Goal: Information Seeking & Learning: Learn about a topic

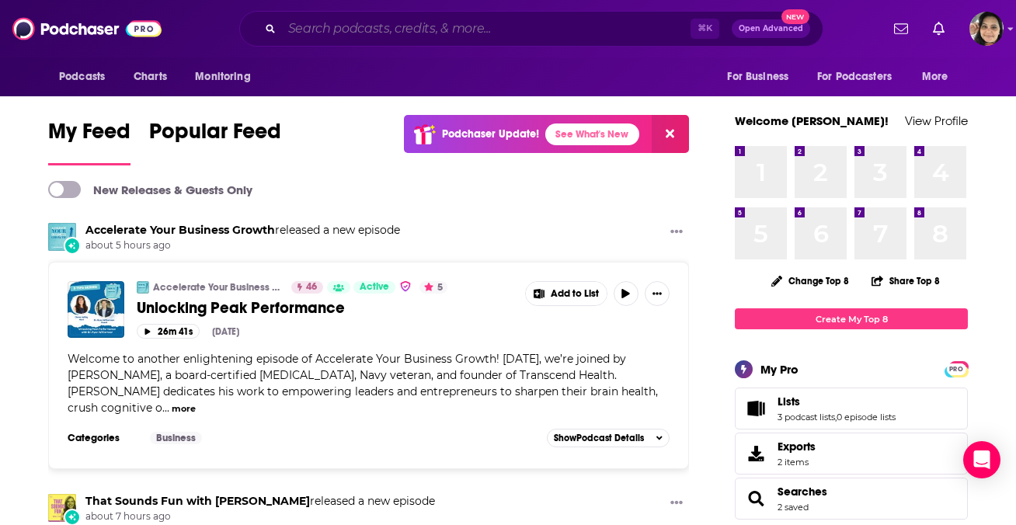
click at [495, 17] on input "Search podcasts, credits, & more..." at bounding box center [486, 28] width 409 height 25
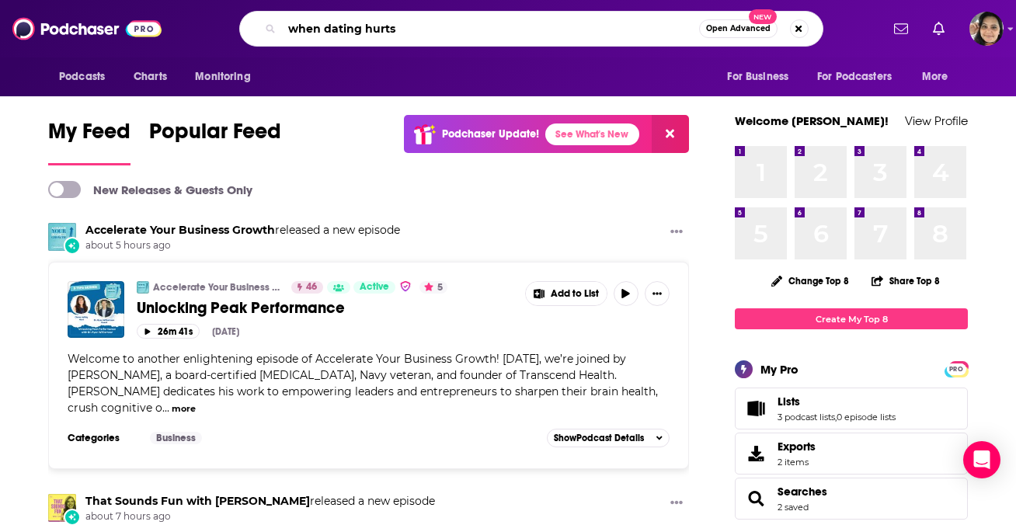
type input "when dating hurts"
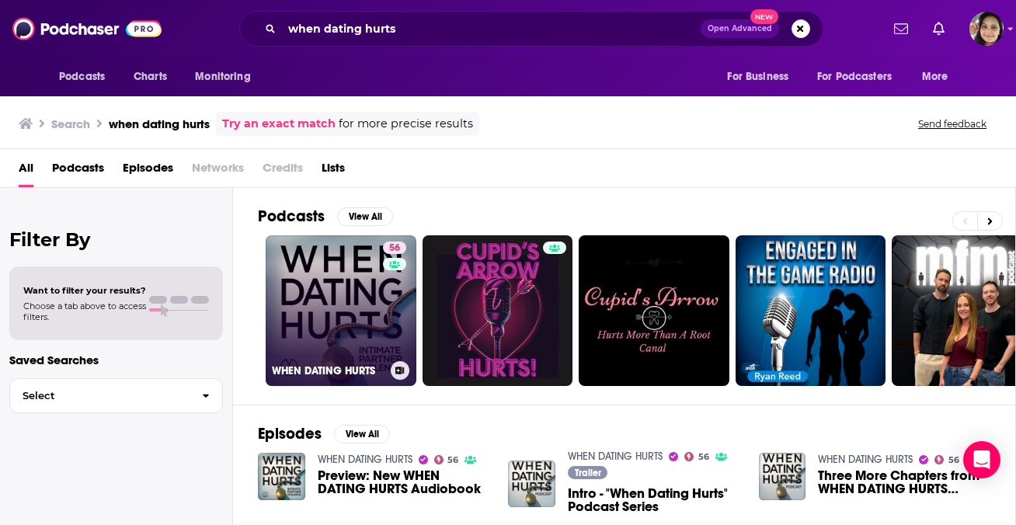
click at [342, 336] on link "56 WHEN DATING HURTS" at bounding box center [341, 310] width 151 height 151
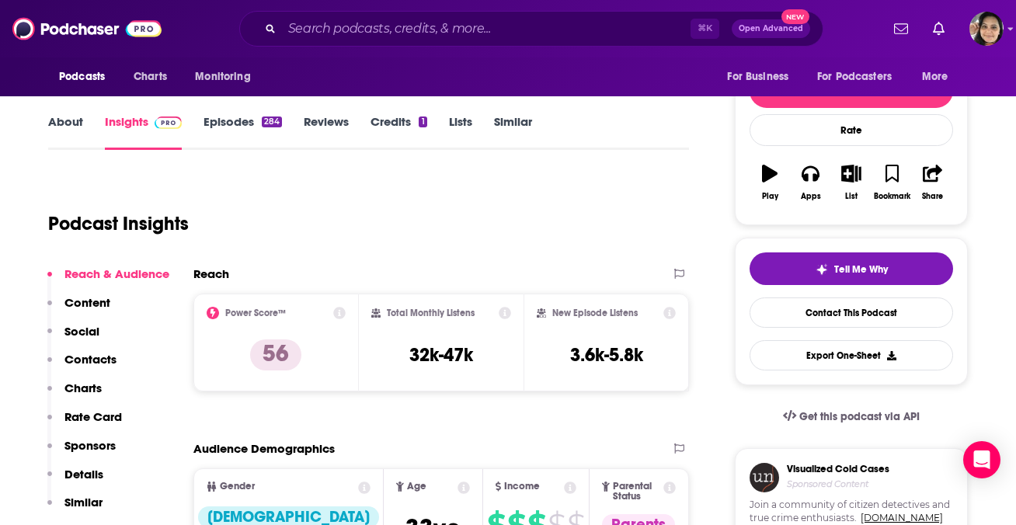
scroll to position [192, 0]
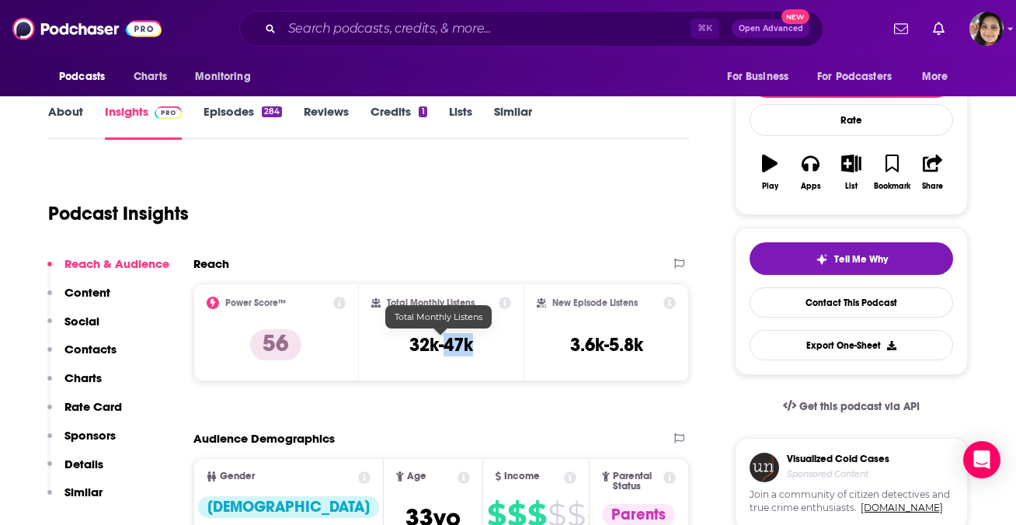
drag, startPoint x: 487, startPoint y: 350, endPoint x: 446, endPoint y: 350, distance: 41.2
click at [446, 350] on div "Total Monthly Listens 32k-47k" at bounding box center [441, 332] width 141 height 71
copy h3 "47k"
click at [63, 120] on link "About" at bounding box center [65, 122] width 35 height 36
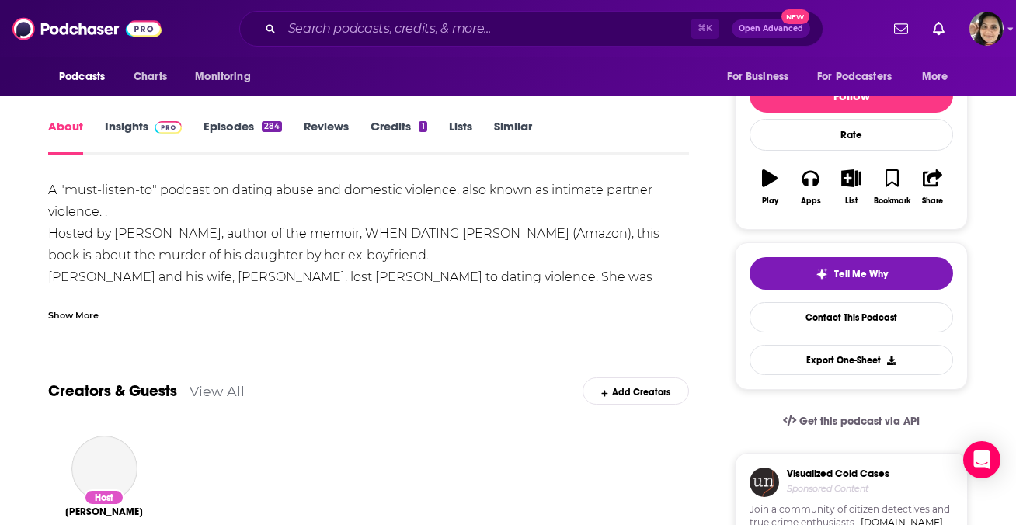
scroll to position [178, 0]
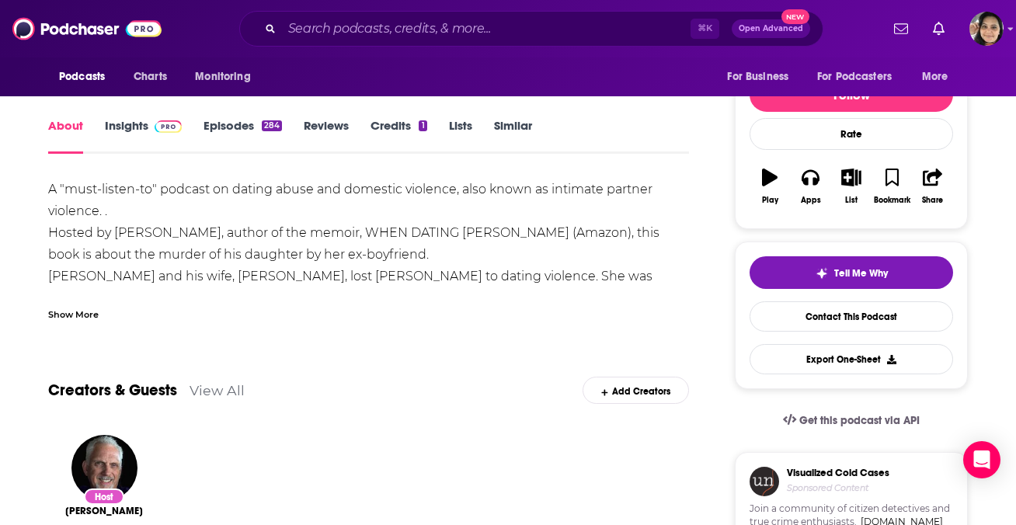
click at [95, 315] on div "Show More" at bounding box center [73, 313] width 50 height 15
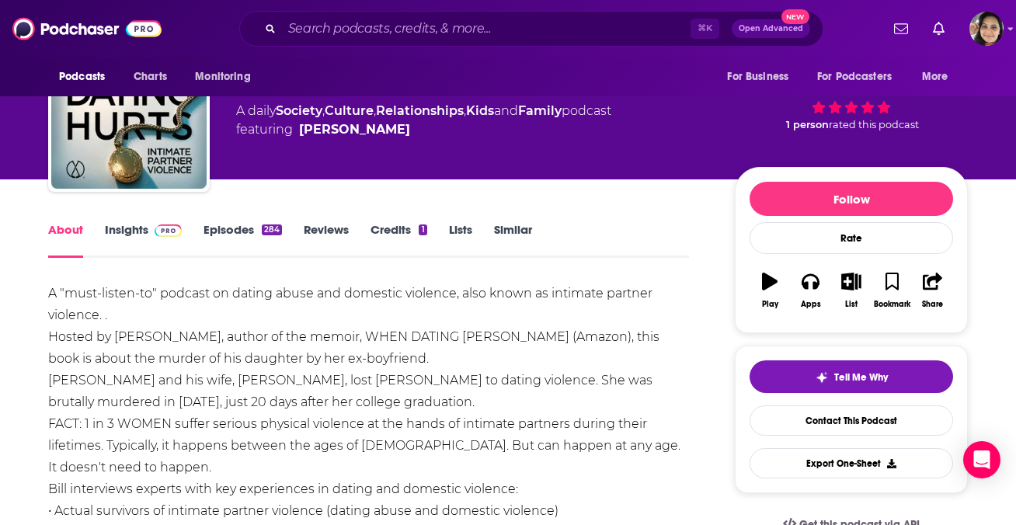
scroll to position [8, 0]
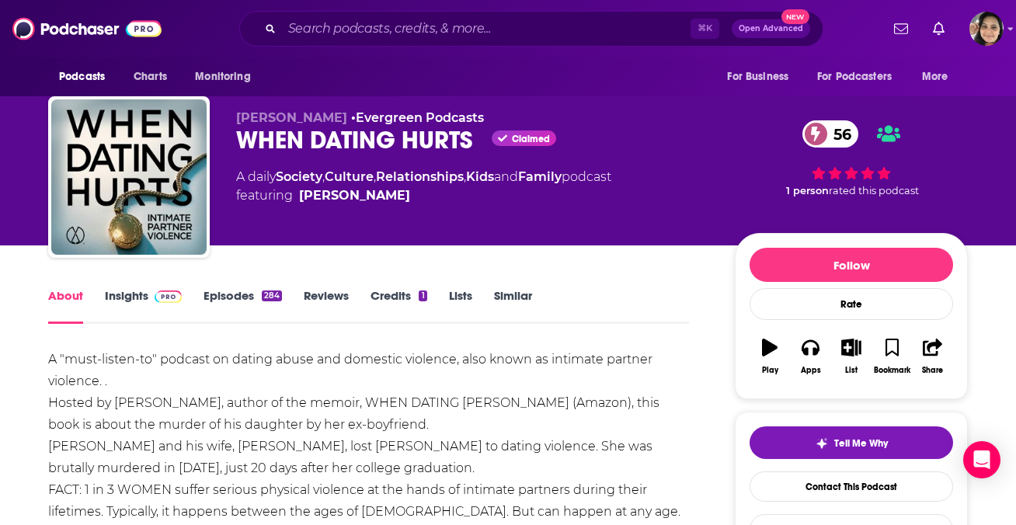
click at [125, 297] on link "Insights" at bounding box center [143, 306] width 77 height 36
